Goal: Task Accomplishment & Management: Manage account settings

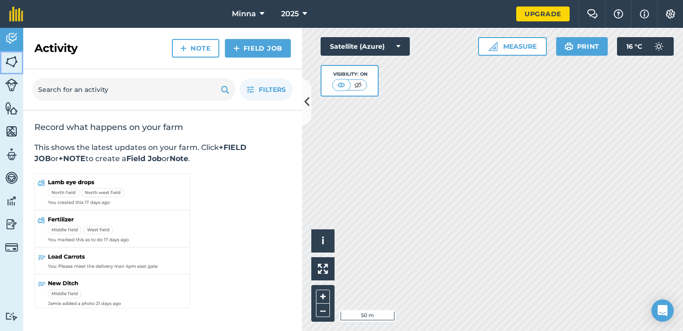
click at [12, 65] on img at bounding box center [11, 62] width 13 height 14
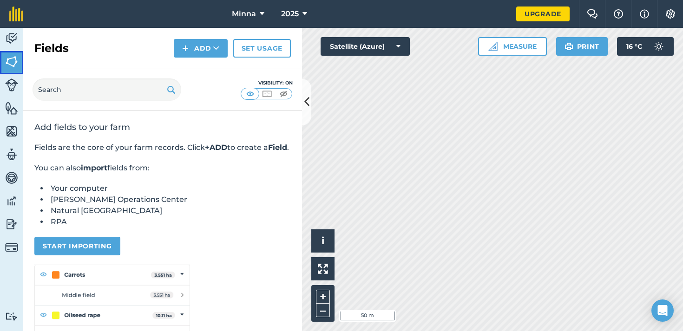
scroll to position [126, 0]
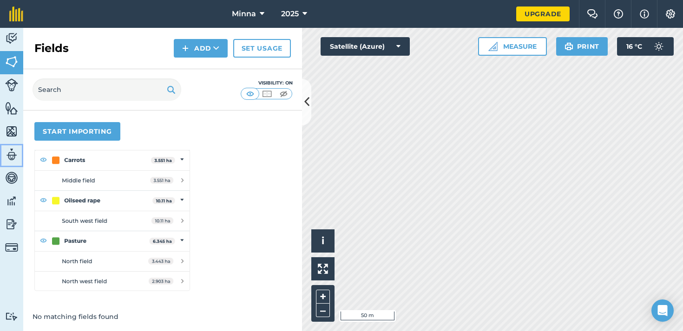
click at [13, 161] on img at bounding box center [11, 155] width 13 height 14
select select "MEMBER"
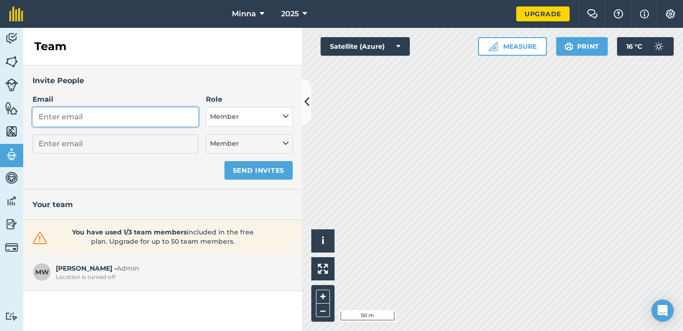
click at [73, 120] on input "Email" at bounding box center [116, 117] width 166 height 20
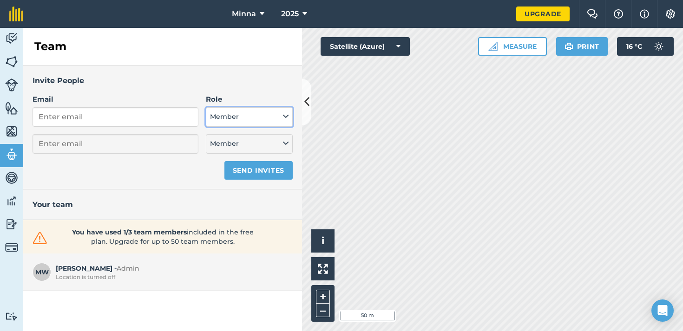
click at [218, 111] on button "Member" at bounding box center [249, 117] width 87 height 20
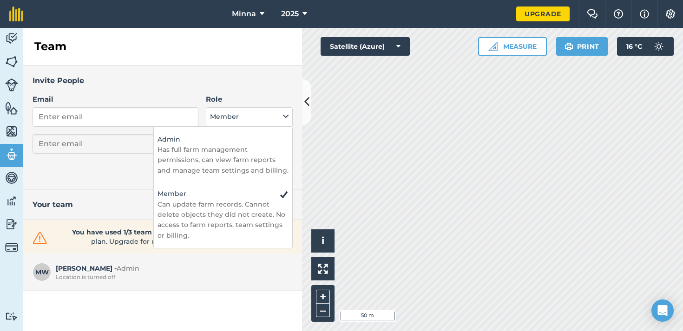
click at [204, 80] on h3 "Invite People" at bounding box center [163, 81] width 260 height 12
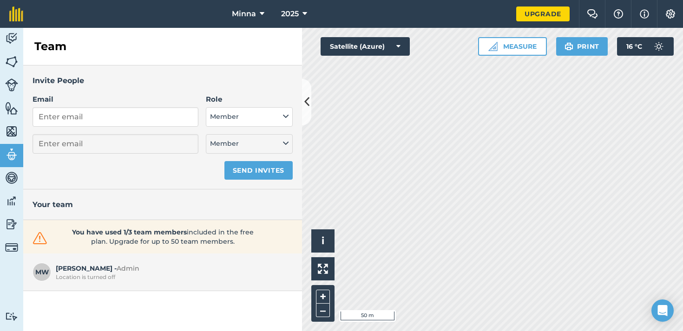
click at [63, 284] on div "MW Minna W - Admin Location is turned off" at bounding box center [162, 273] width 279 height 38
click at [13, 242] on img at bounding box center [11, 247] width 13 height 13
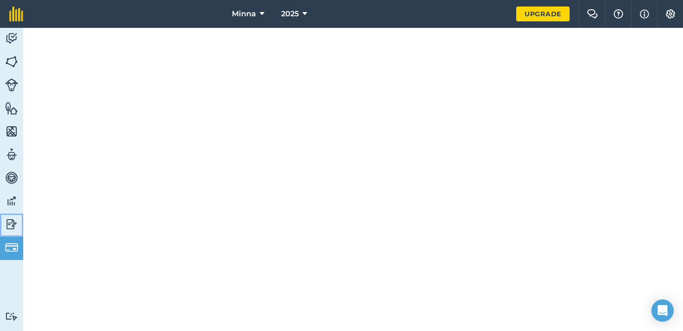
click at [13, 227] on img at bounding box center [11, 224] width 13 height 14
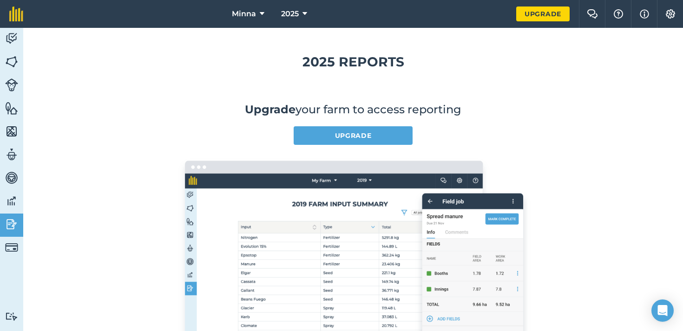
scroll to position [218, 0]
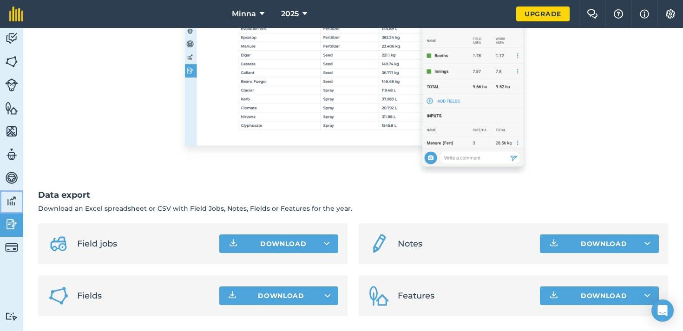
click at [19, 201] on link "Data" at bounding box center [11, 201] width 23 height 23
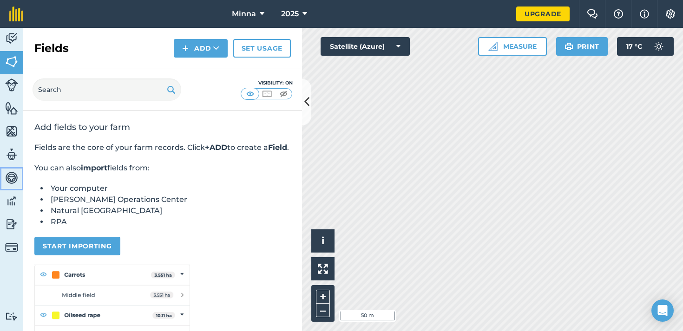
click at [7, 177] on img at bounding box center [11, 178] width 13 height 14
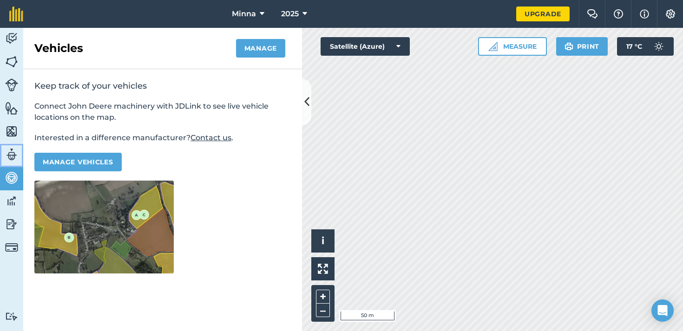
click at [2, 152] on link "Team" at bounding box center [11, 155] width 23 height 23
select select "MEMBER"
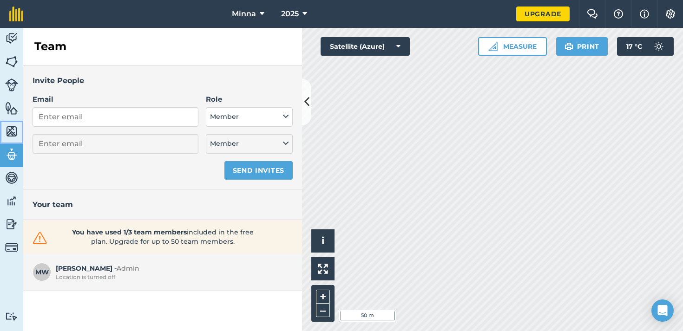
click at [13, 132] on img at bounding box center [11, 131] width 13 height 14
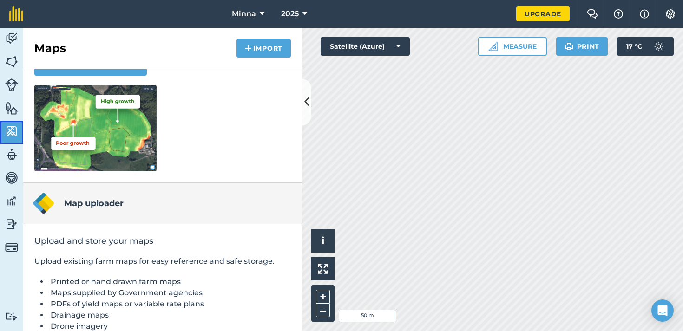
scroll to position [168, 0]
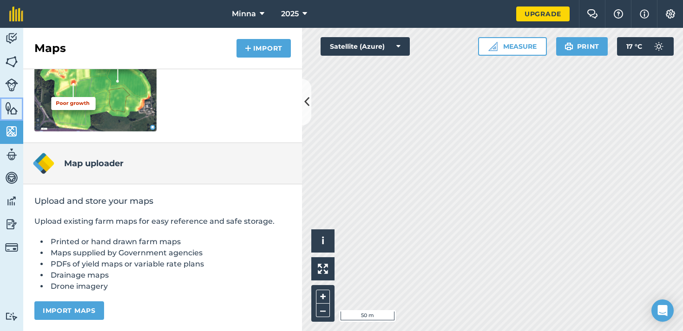
click at [13, 113] on img at bounding box center [11, 108] width 13 height 14
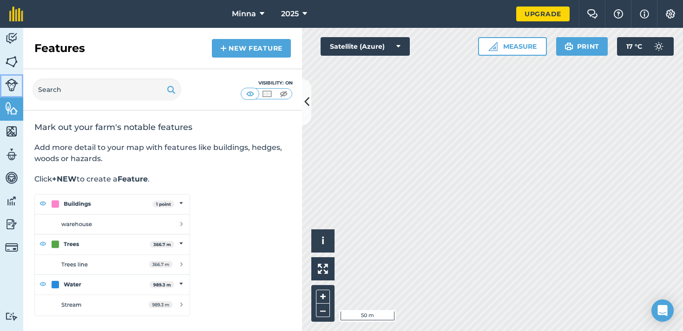
click at [10, 90] on img at bounding box center [11, 84] width 13 height 13
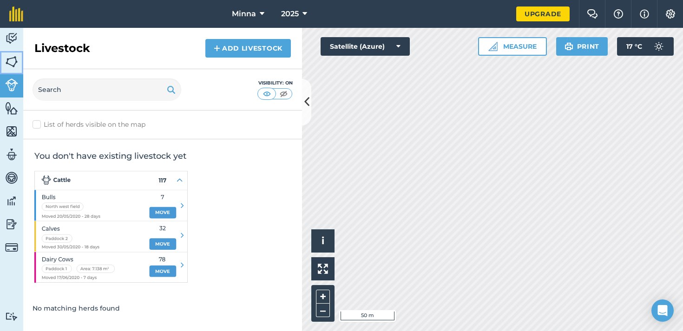
click at [13, 61] on img at bounding box center [11, 62] width 13 height 14
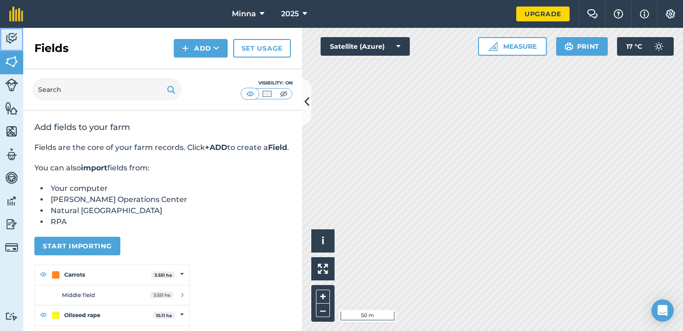
click at [11, 36] on img at bounding box center [11, 39] width 13 height 14
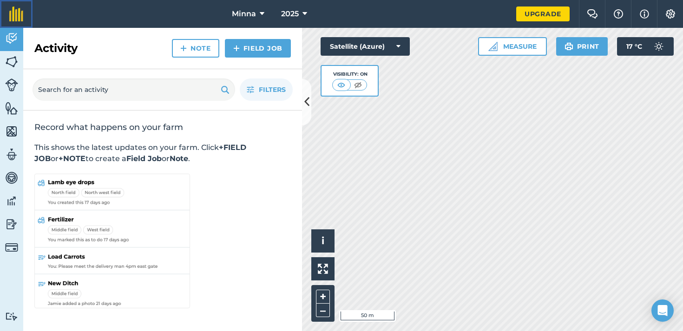
click at [13, 9] on img at bounding box center [16, 14] width 14 height 15
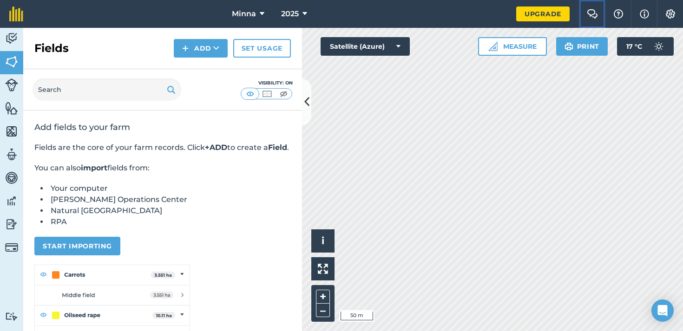
click at [588, 13] on img at bounding box center [591, 13] width 11 height 9
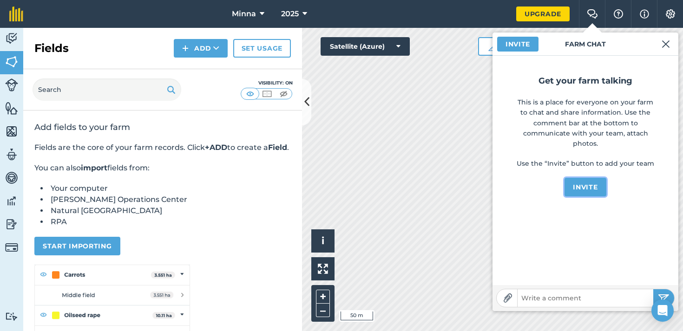
click at [592, 186] on button "Invite" at bounding box center [584, 187] width 41 height 19
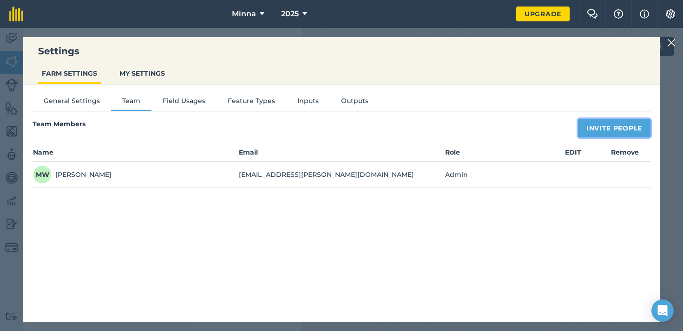
click at [592, 128] on button "Invite People" at bounding box center [614, 128] width 72 height 19
select select "MEMBER"
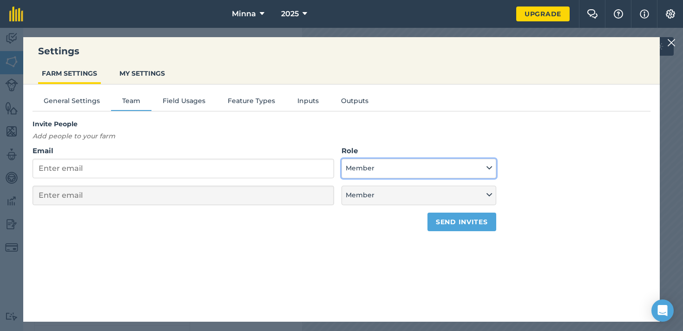
click at [358, 166] on button "Member" at bounding box center [418, 169] width 155 height 20
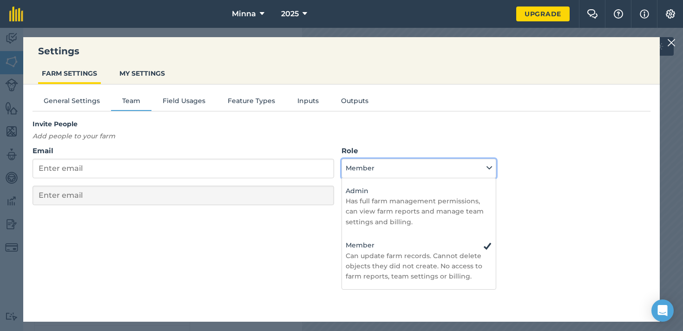
click at [358, 166] on button "Member" at bounding box center [418, 169] width 155 height 20
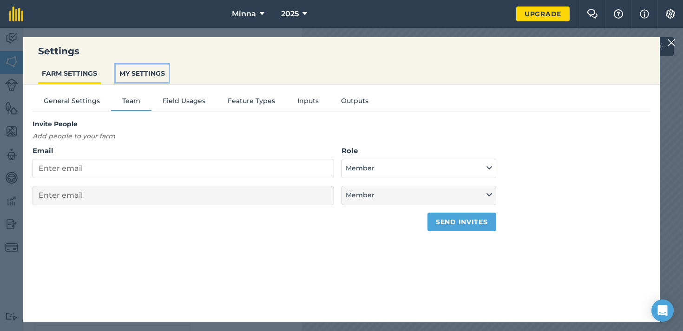
click at [147, 80] on button "MY SETTINGS" at bounding box center [142, 74] width 53 height 18
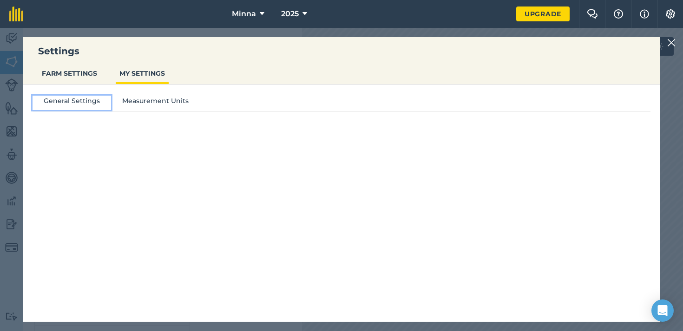
click at [79, 103] on button "General Settings" at bounding box center [72, 103] width 78 height 14
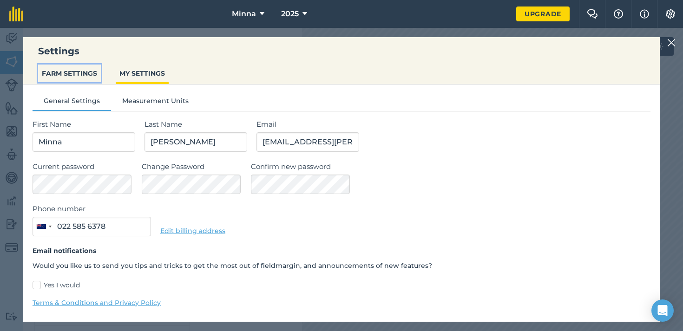
click at [80, 81] on button "FARM SETTINGS" at bounding box center [69, 74] width 63 height 18
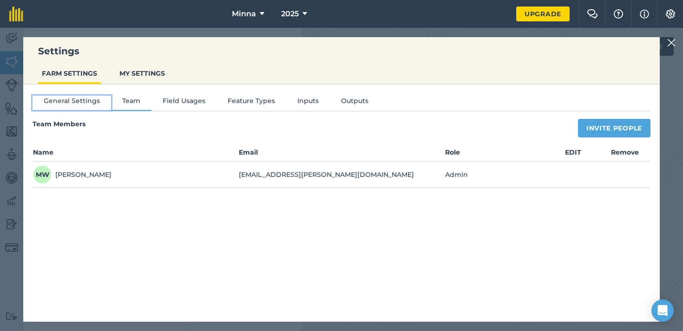
click at [58, 102] on button "General Settings" at bounding box center [72, 103] width 78 height 14
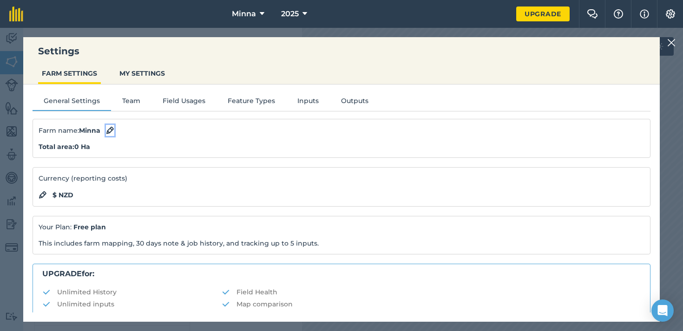
click at [109, 130] on img at bounding box center [110, 130] width 8 height 11
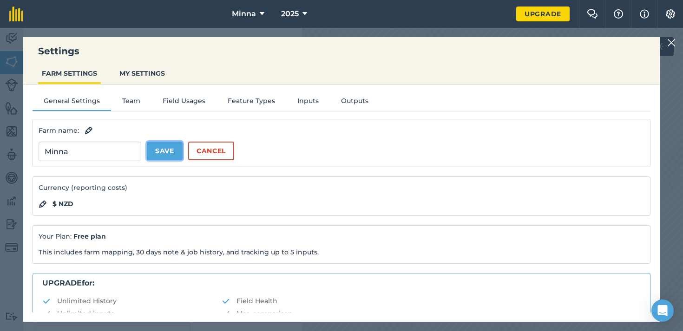
click at [166, 155] on button "Save" at bounding box center [165, 151] width 36 height 19
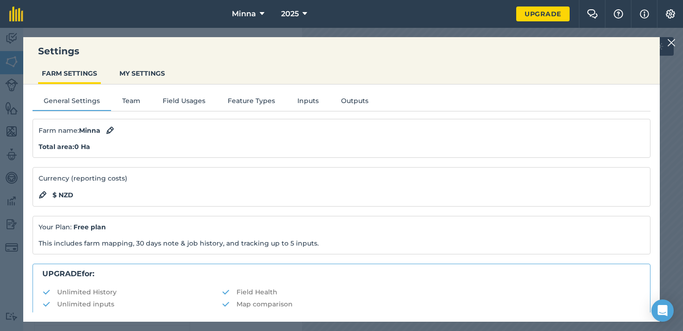
click at [670, 43] on img at bounding box center [671, 42] width 8 height 11
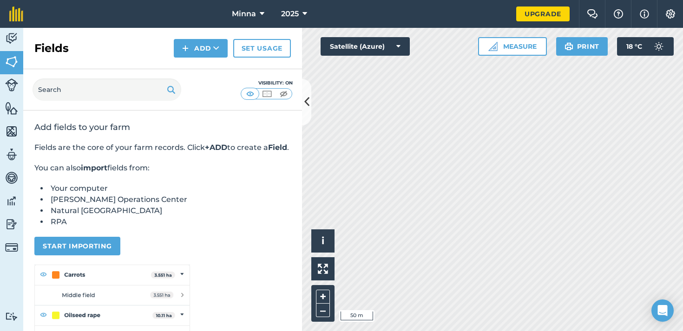
click at [156, 15] on nav "Minna 2025" at bounding box center [274, 14] width 483 height 28
